Goal: Task Accomplishment & Management: Use online tool/utility

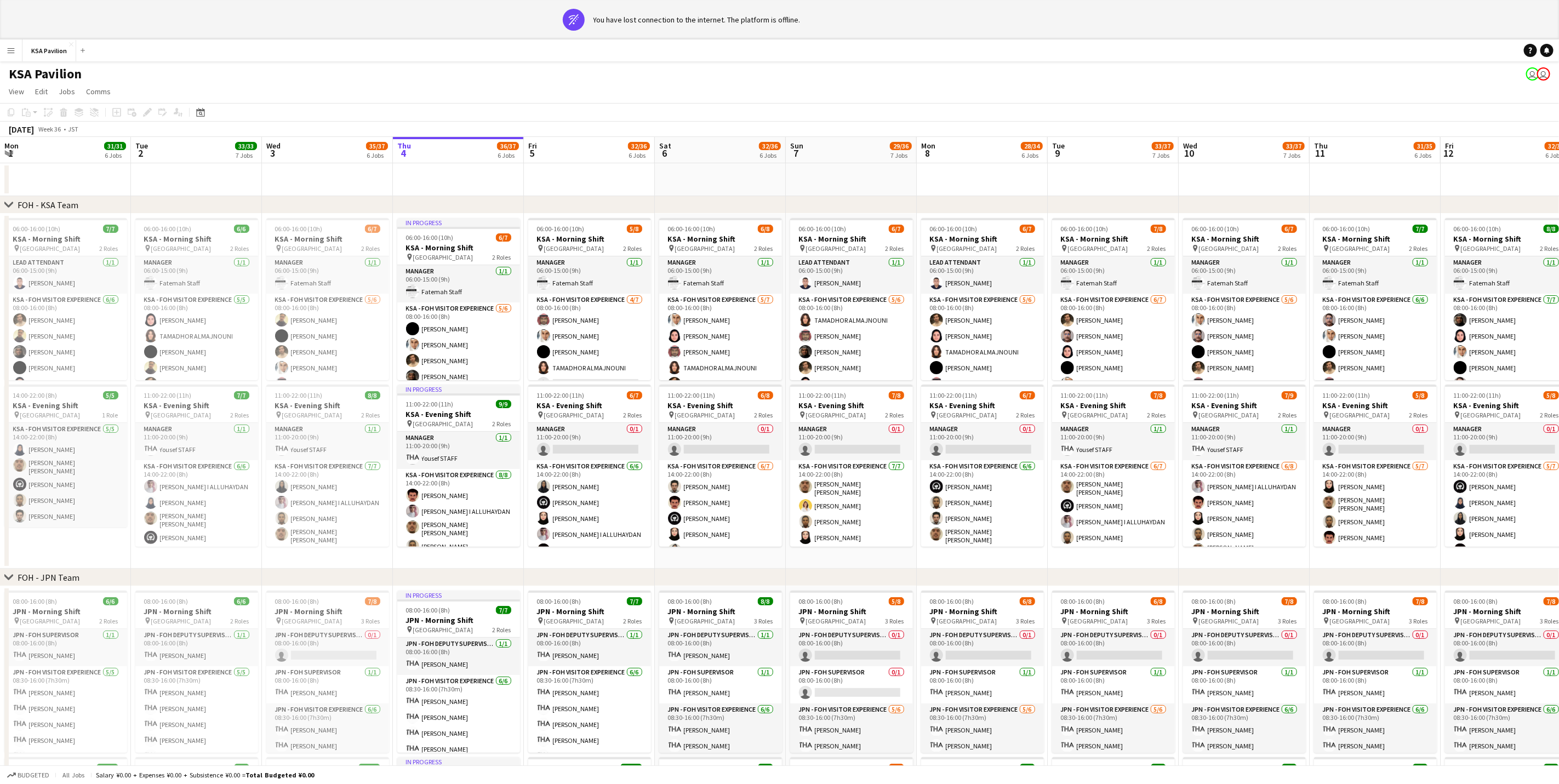
scroll to position [0, 262]
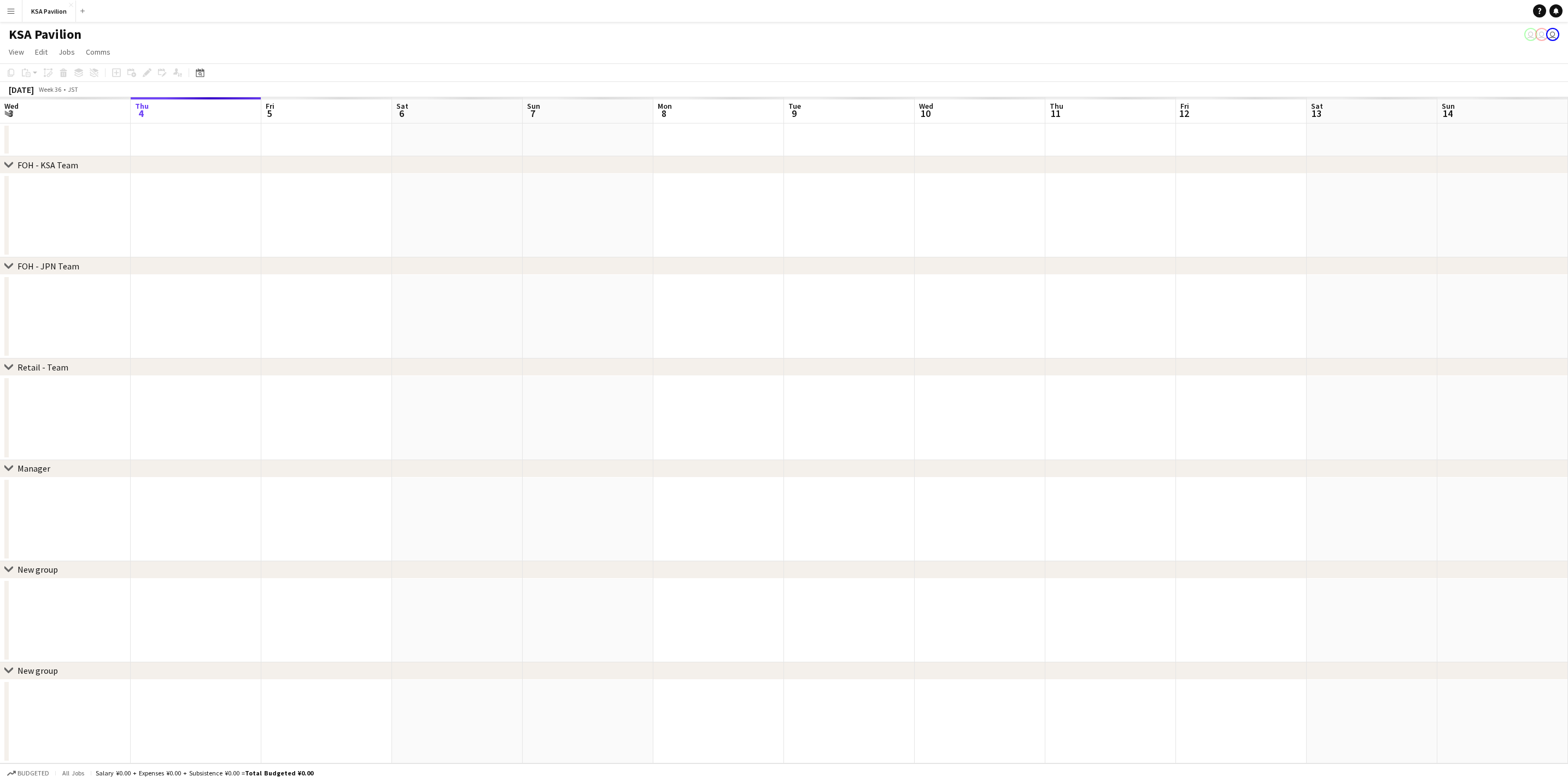
click at [10, 8] on app-icon "Menu" at bounding box center [11, 11] width 9 height 9
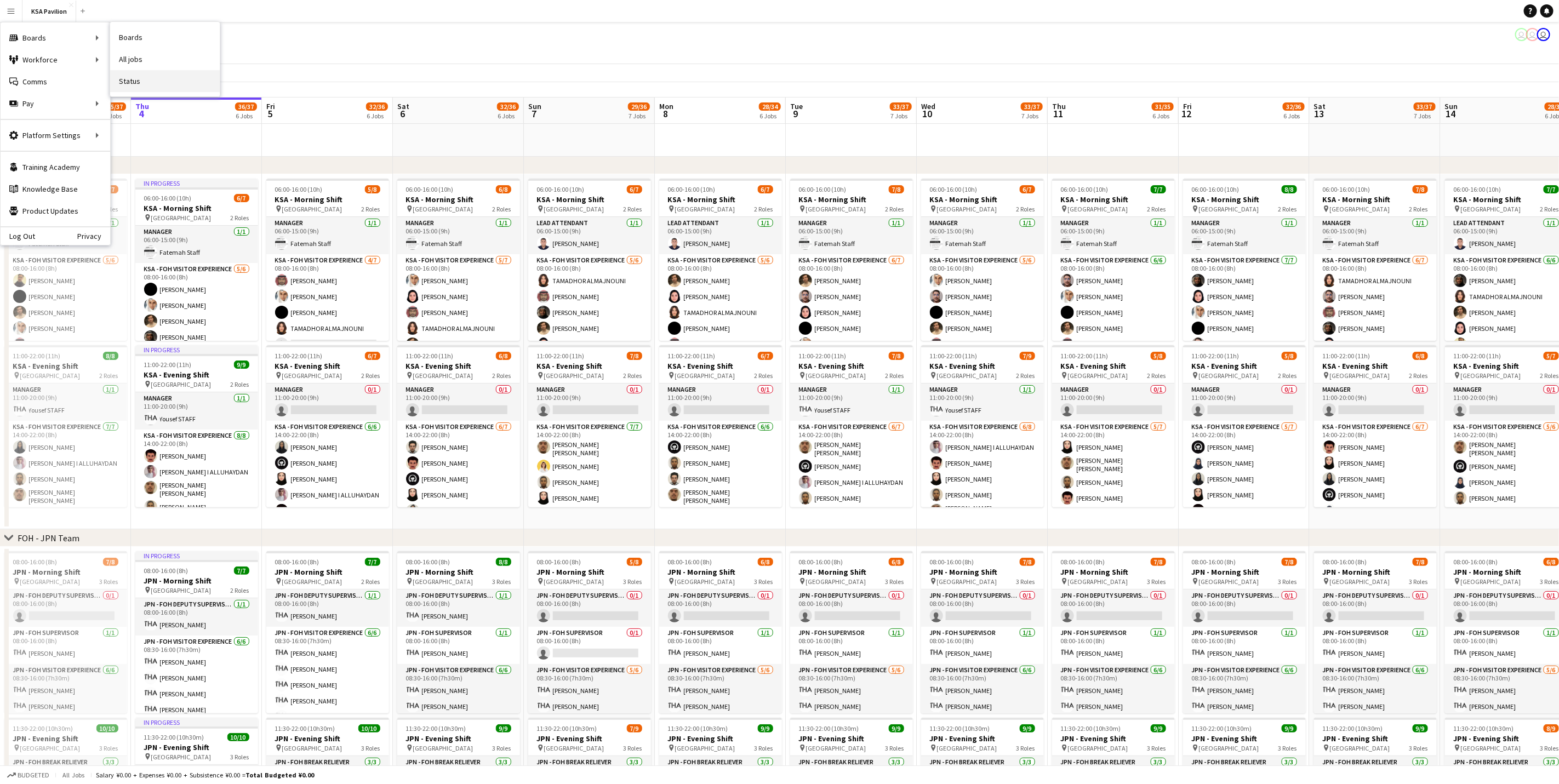
click at [153, 78] on link "Status" at bounding box center [165, 81] width 110 height 22
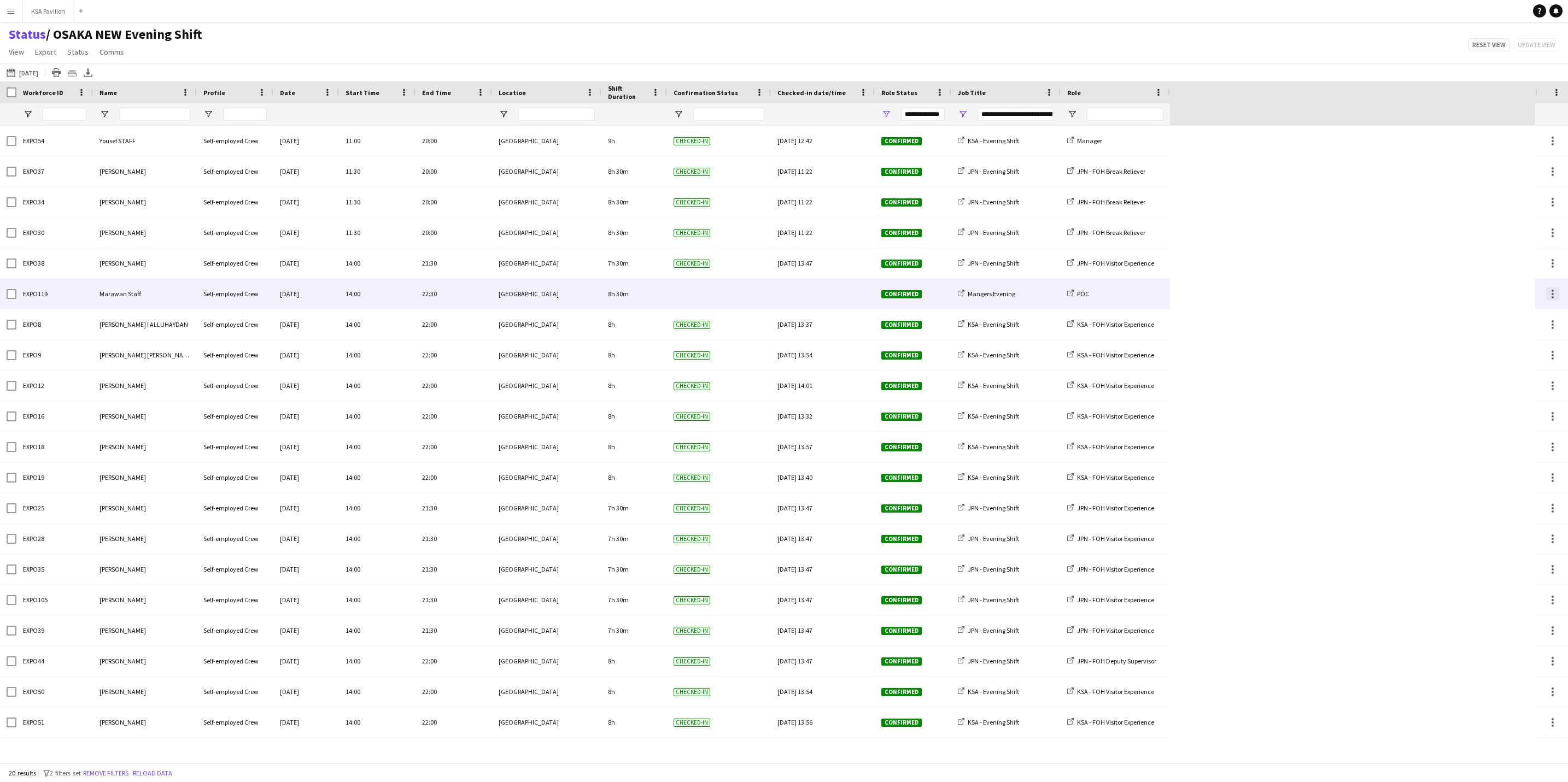
click at [1553, 299] on div at bounding box center [1552, 293] width 13 height 13
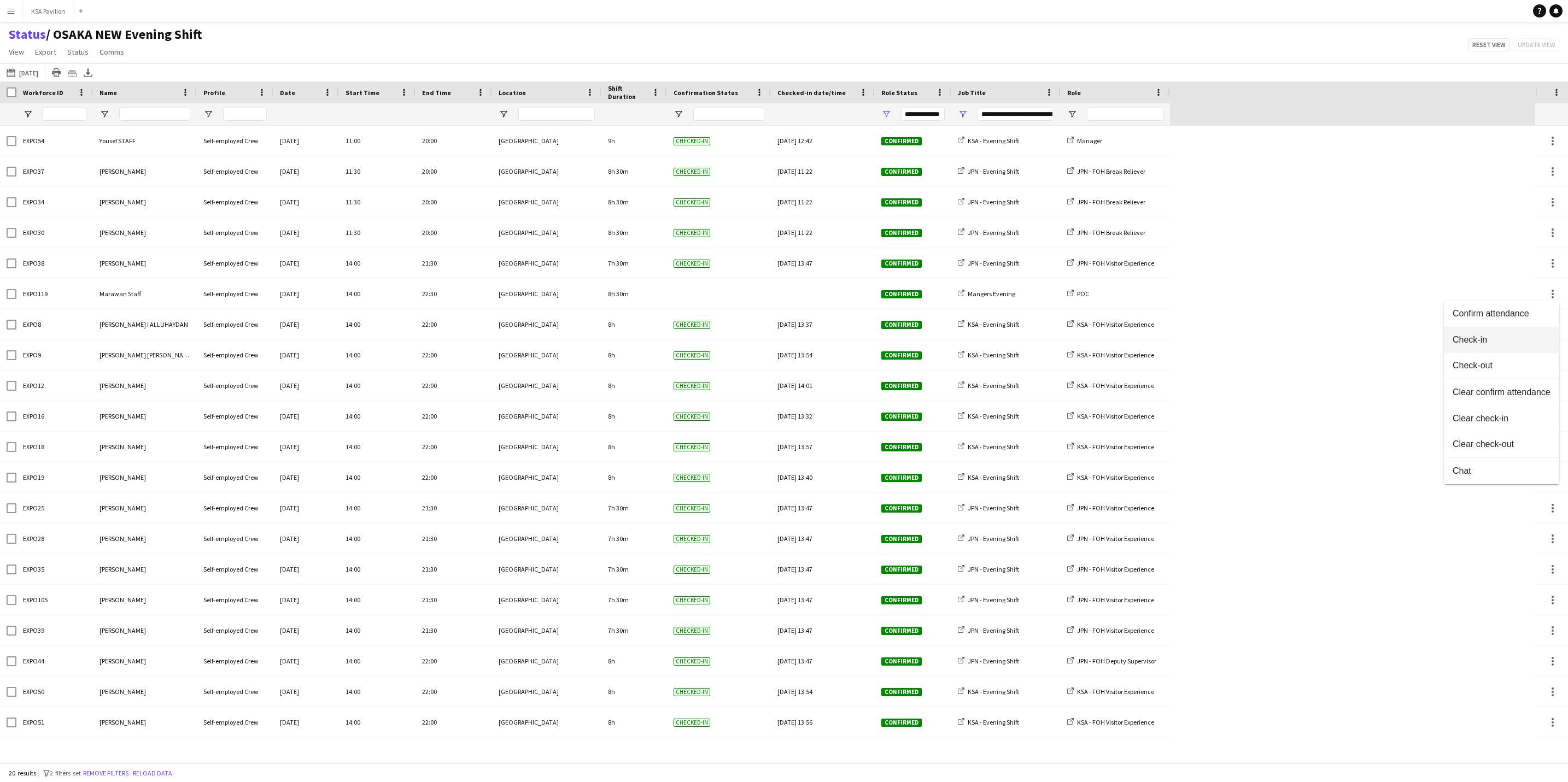
click at [1539, 336] on span "Check-in" at bounding box center [1501, 340] width 98 height 10
click at [91, 77] on icon at bounding box center [88, 76] width 9 height 3
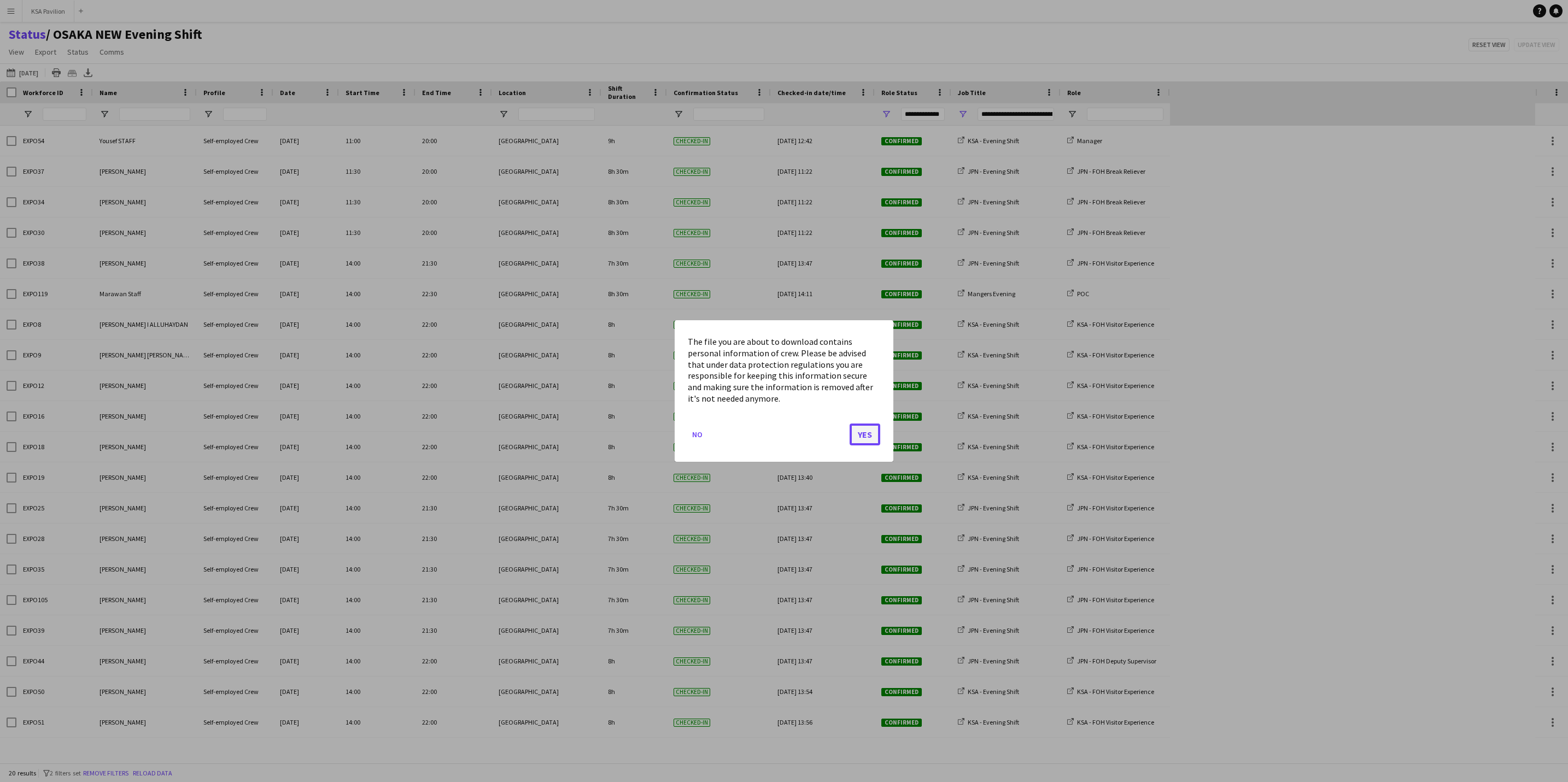
click at [870, 437] on button "Yes" at bounding box center [865, 434] width 30 height 22
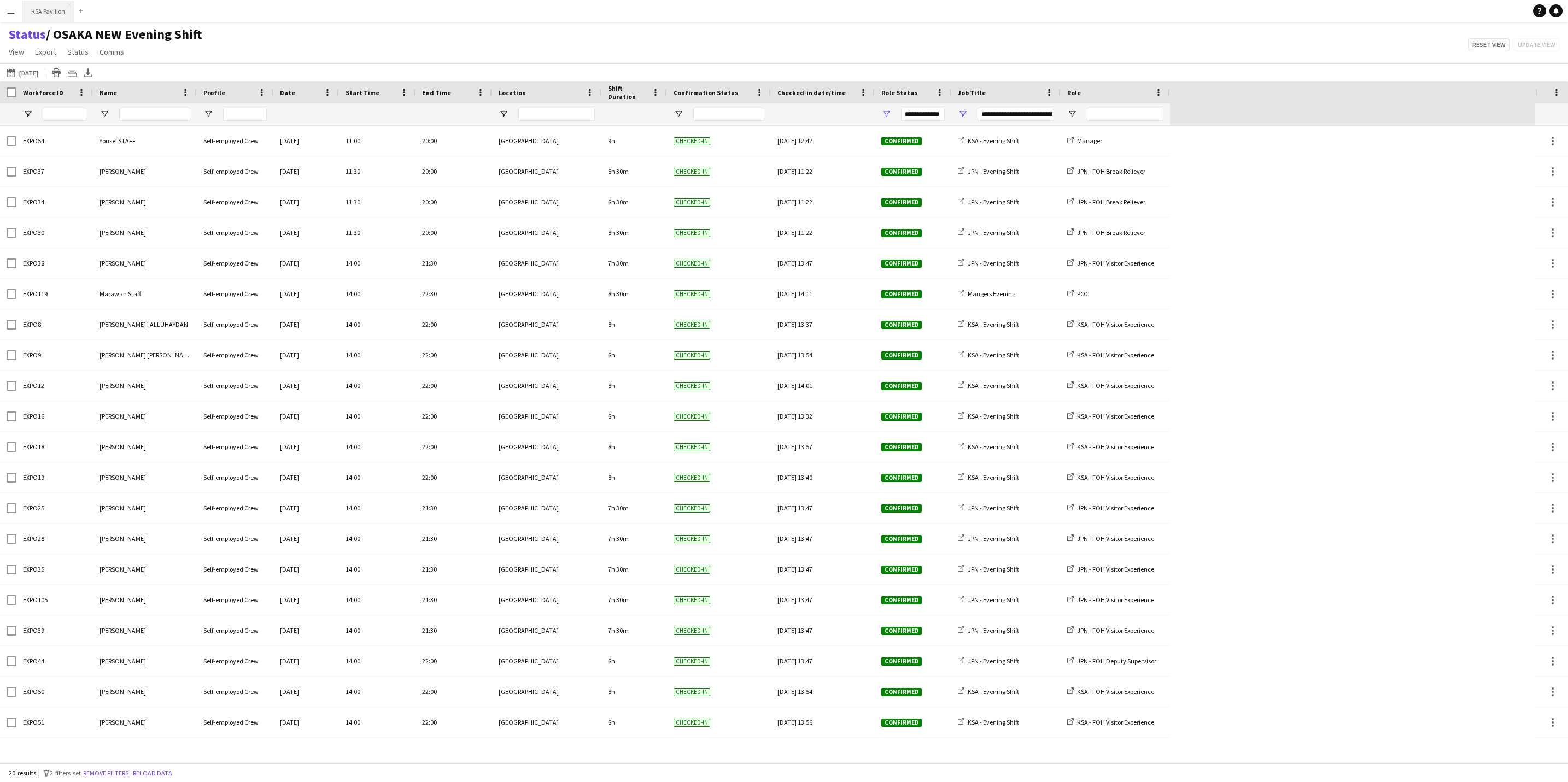
click at [40, 9] on button "KSA Pavilion Close" at bounding box center [48, 11] width 52 height 22
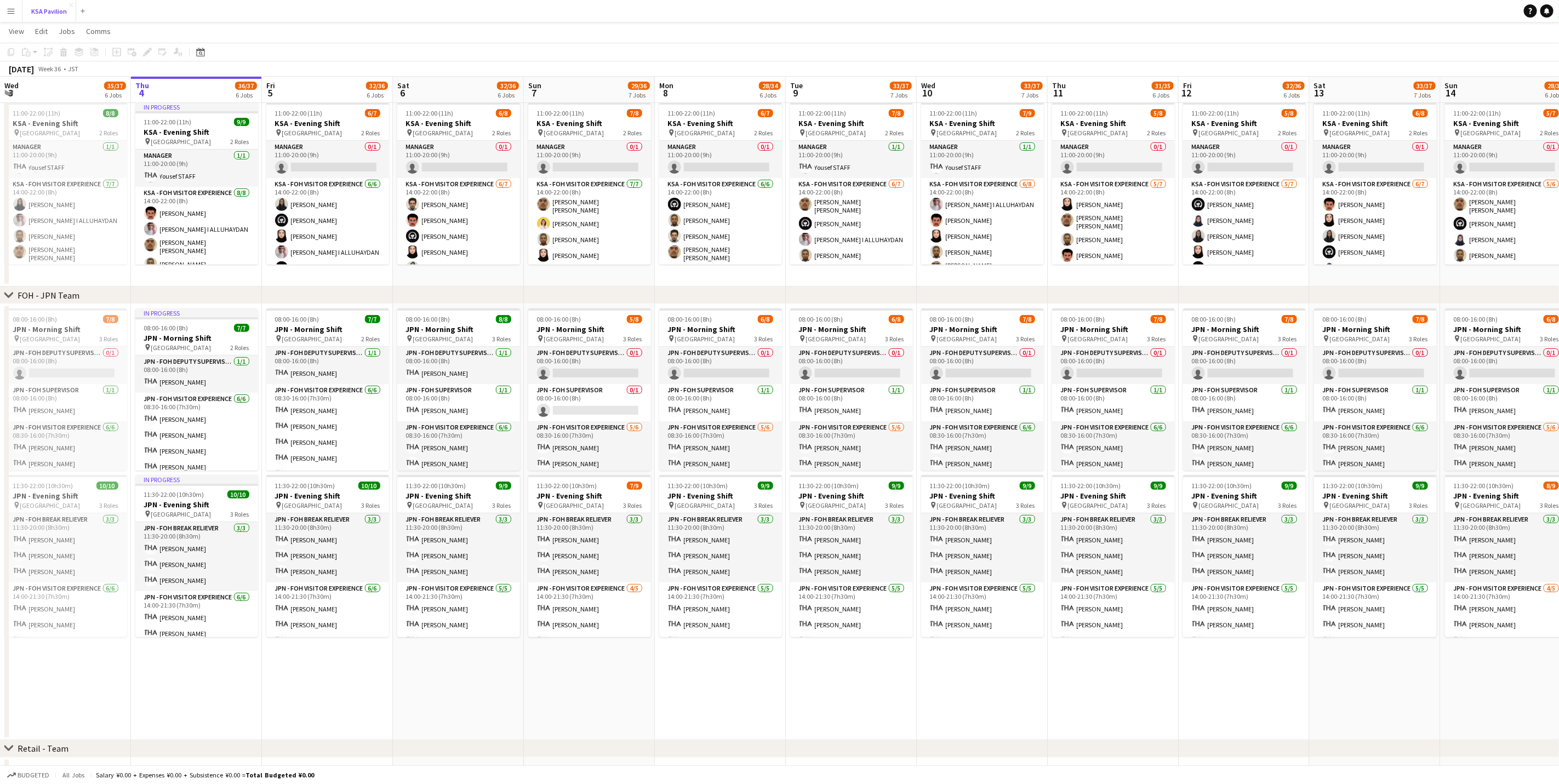
scroll to position [247, 0]
